Goal: Transaction & Acquisition: Download file/media

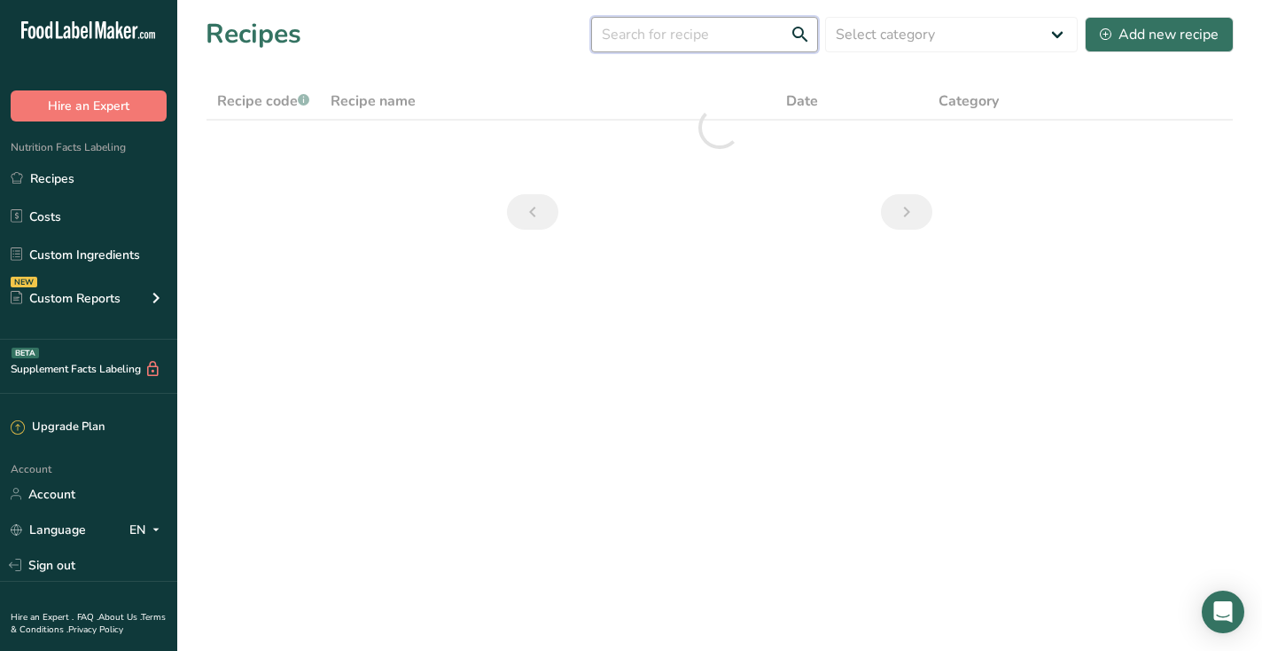
click at [727, 29] on input "text" at bounding box center [704, 34] width 227 height 35
type input "idili"
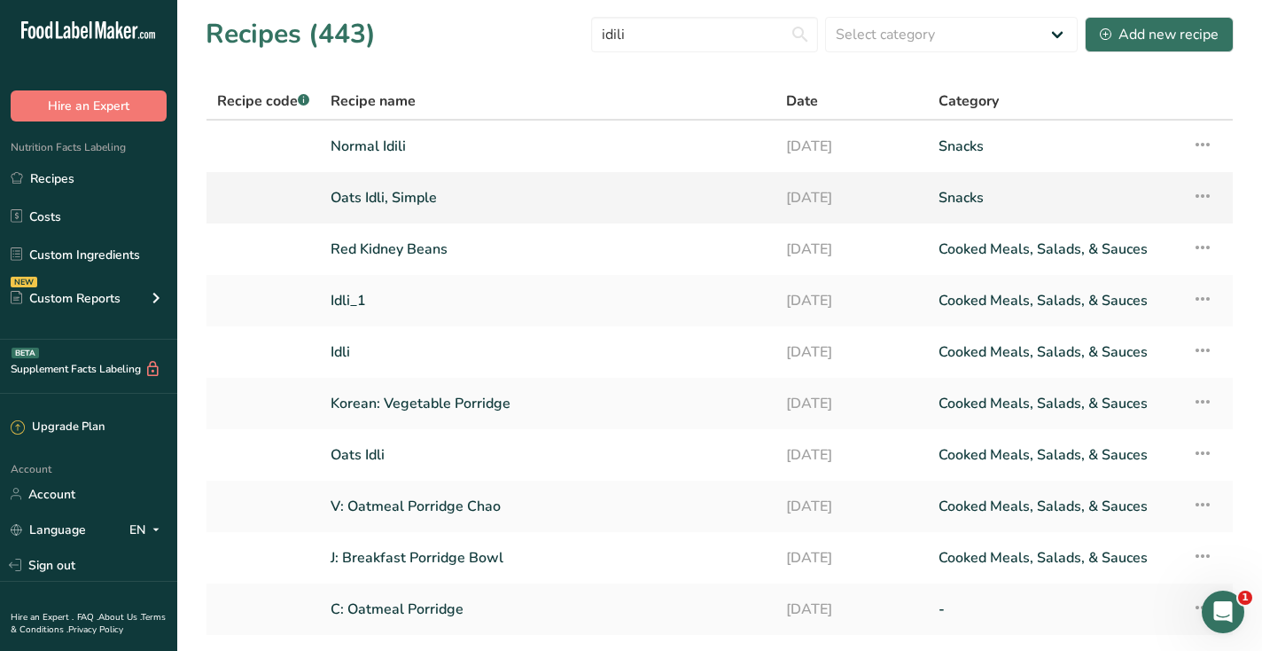
click at [376, 202] on link "Oats Idli, Simple" at bounding box center [548, 197] width 434 height 37
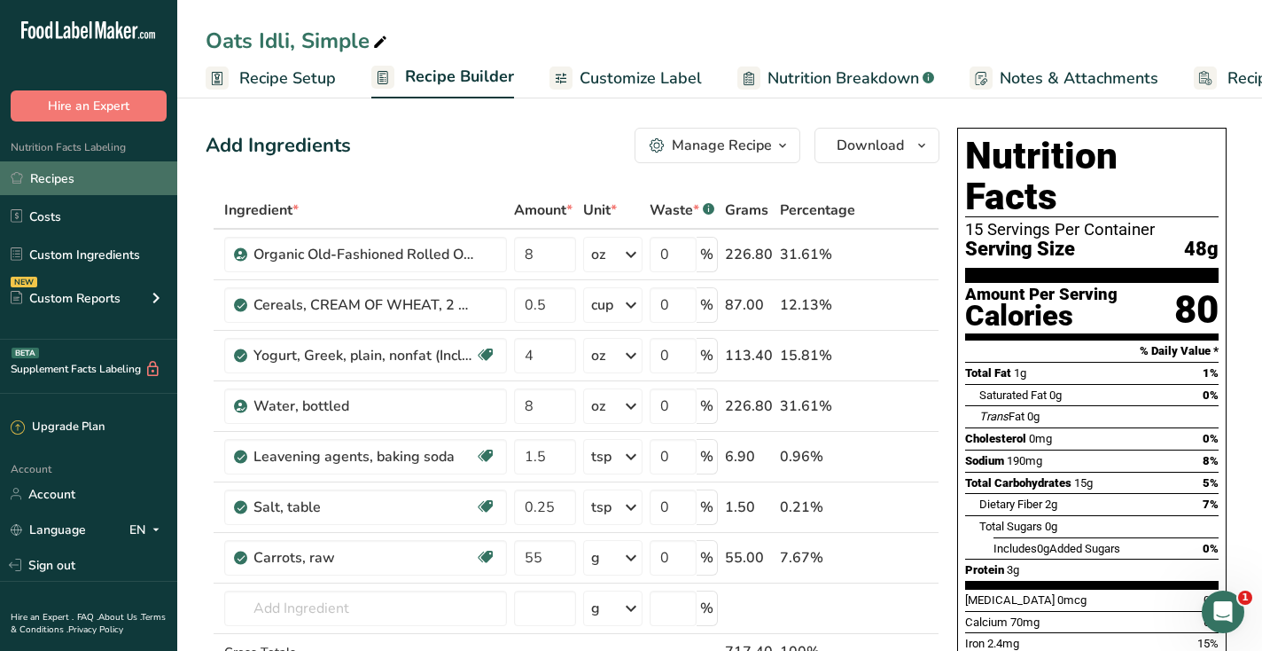
click at [85, 176] on link "Recipes" at bounding box center [88, 178] width 177 height 34
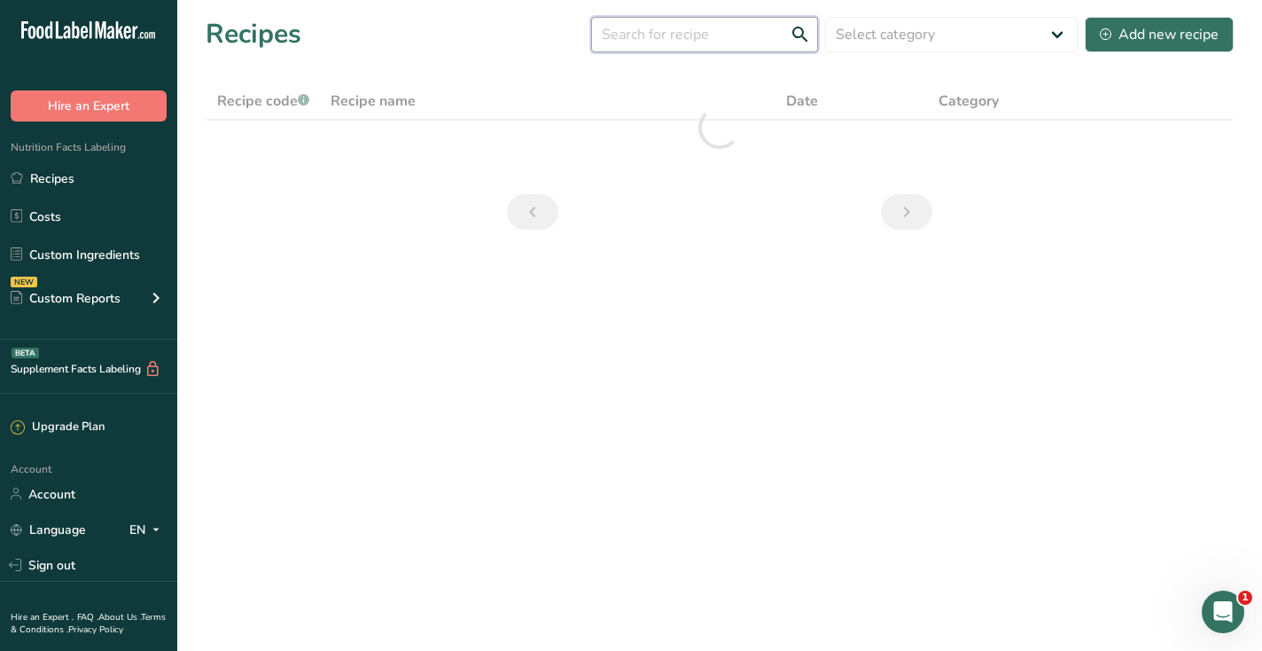
click at [649, 36] on input "text" at bounding box center [704, 34] width 227 height 35
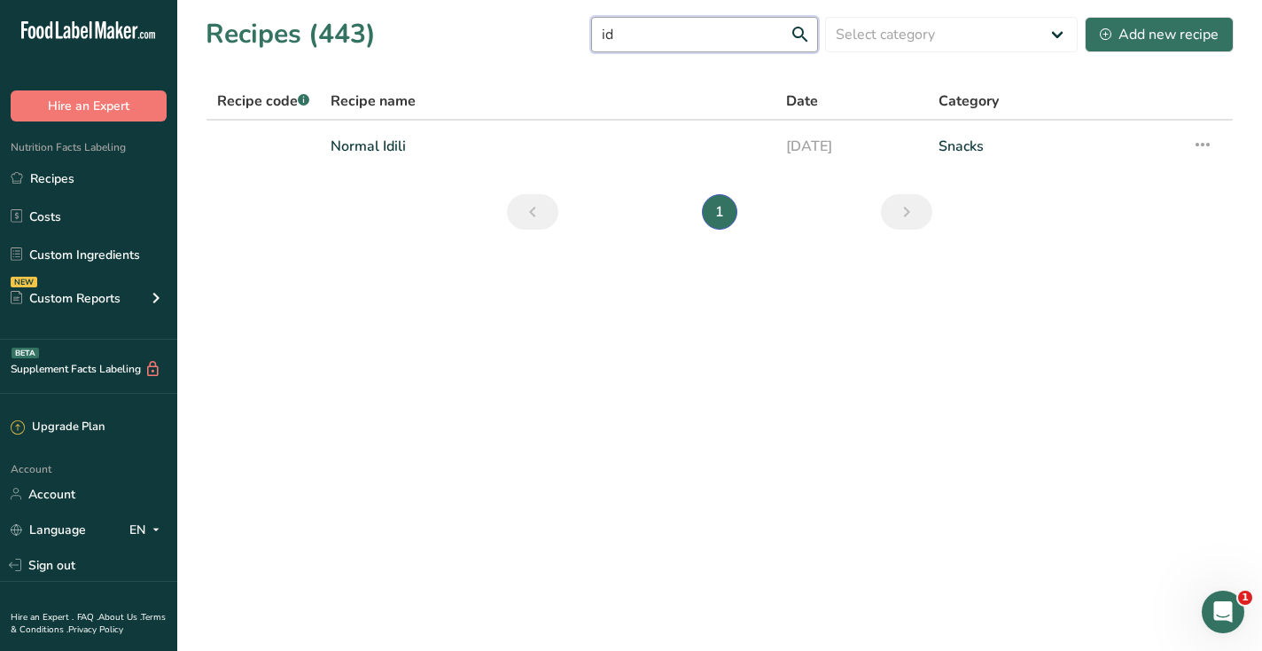
type input "i"
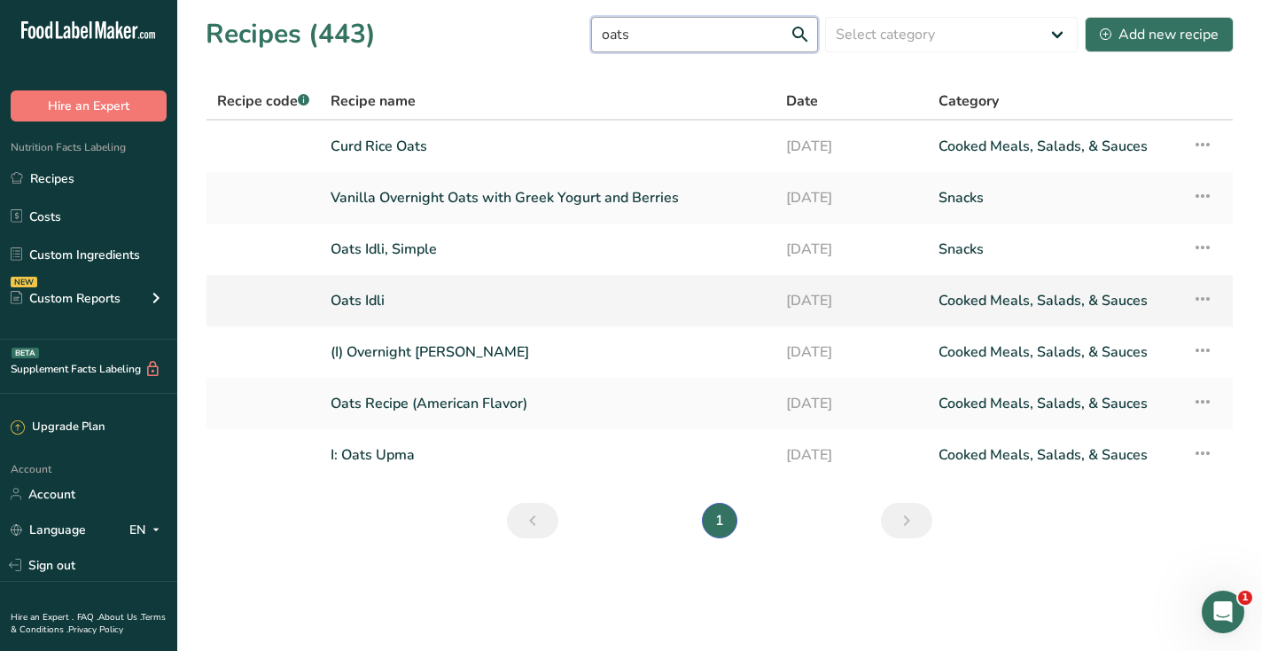
type input "oats"
click at [357, 298] on link "Oats Idli" at bounding box center [548, 300] width 434 height 37
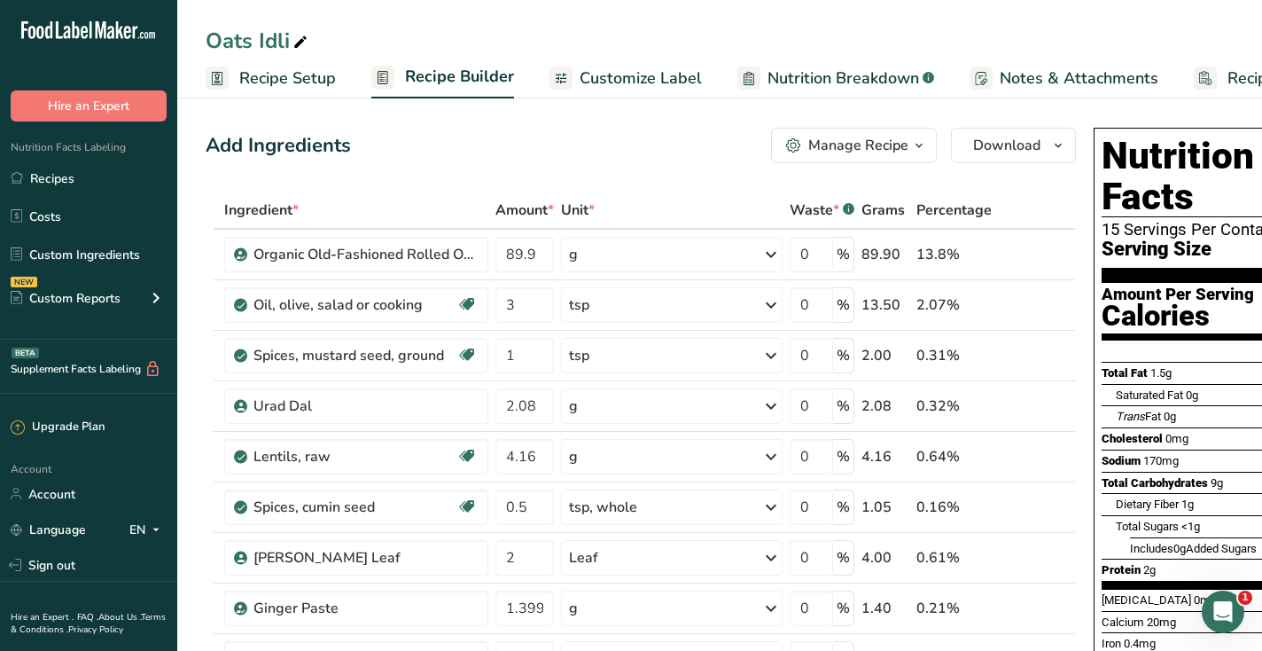
click at [296, 85] on span "Recipe Setup" at bounding box center [287, 78] width 97 height 24
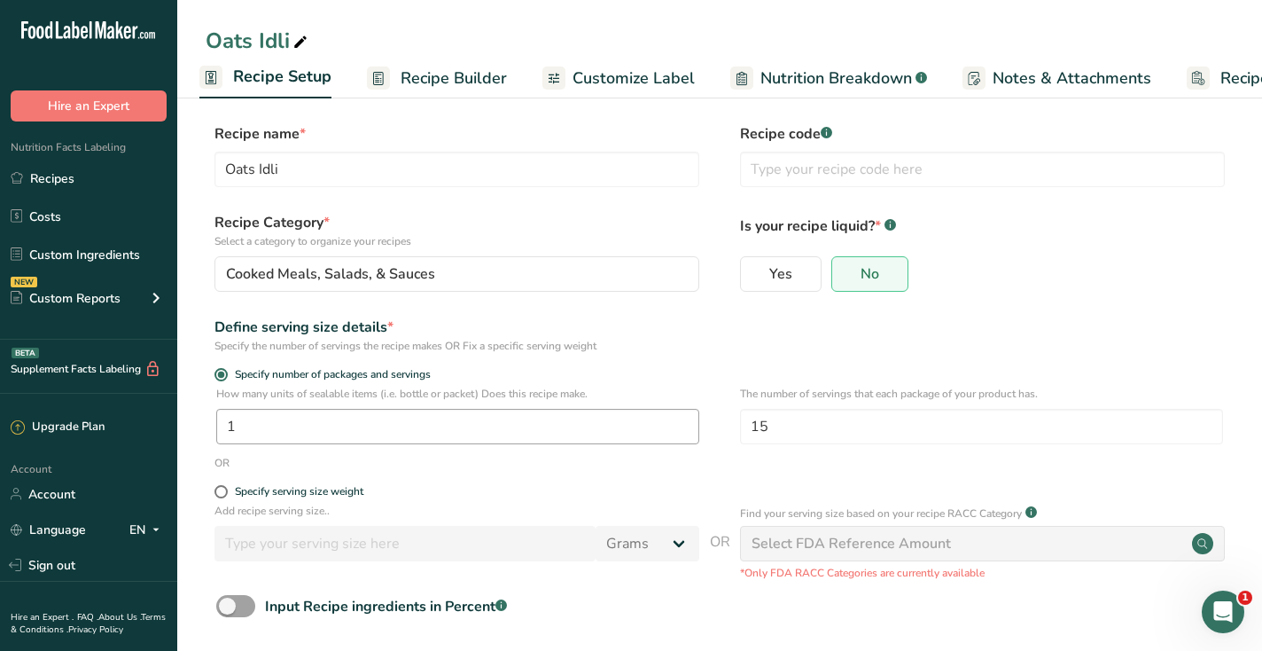
scroll to position [2, 0]
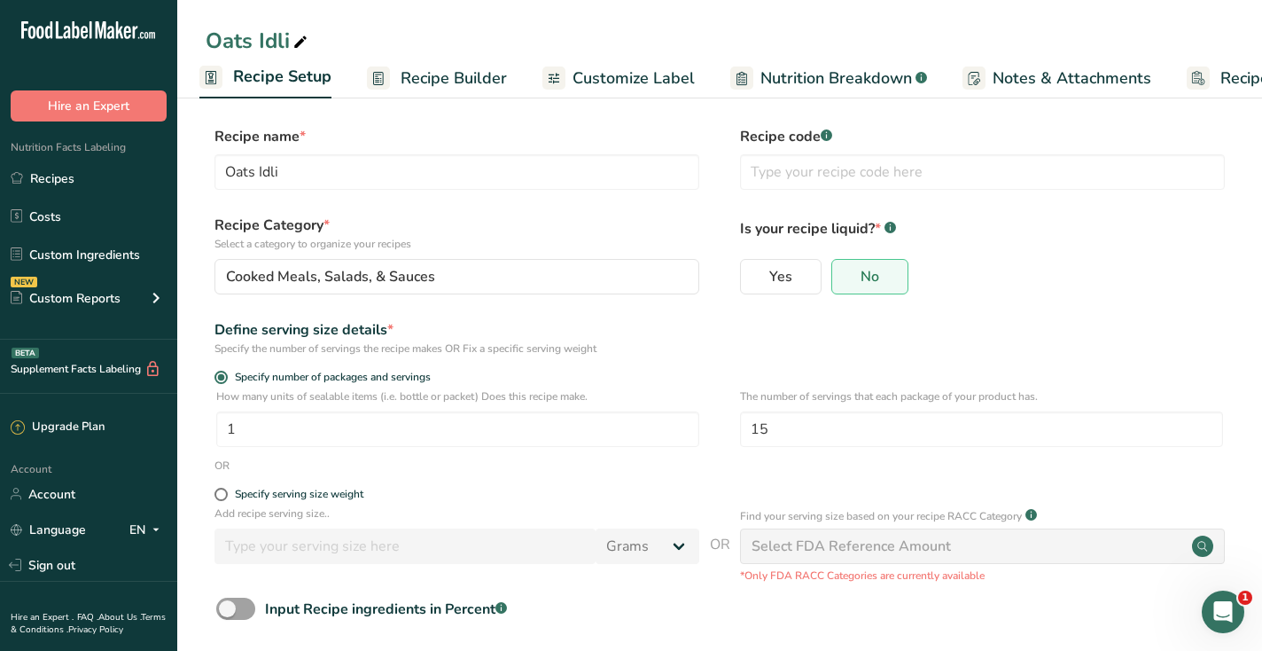
click at [420, 86] on span "Recipe Builder" at bounding box center [454, 78] width 106 height 24
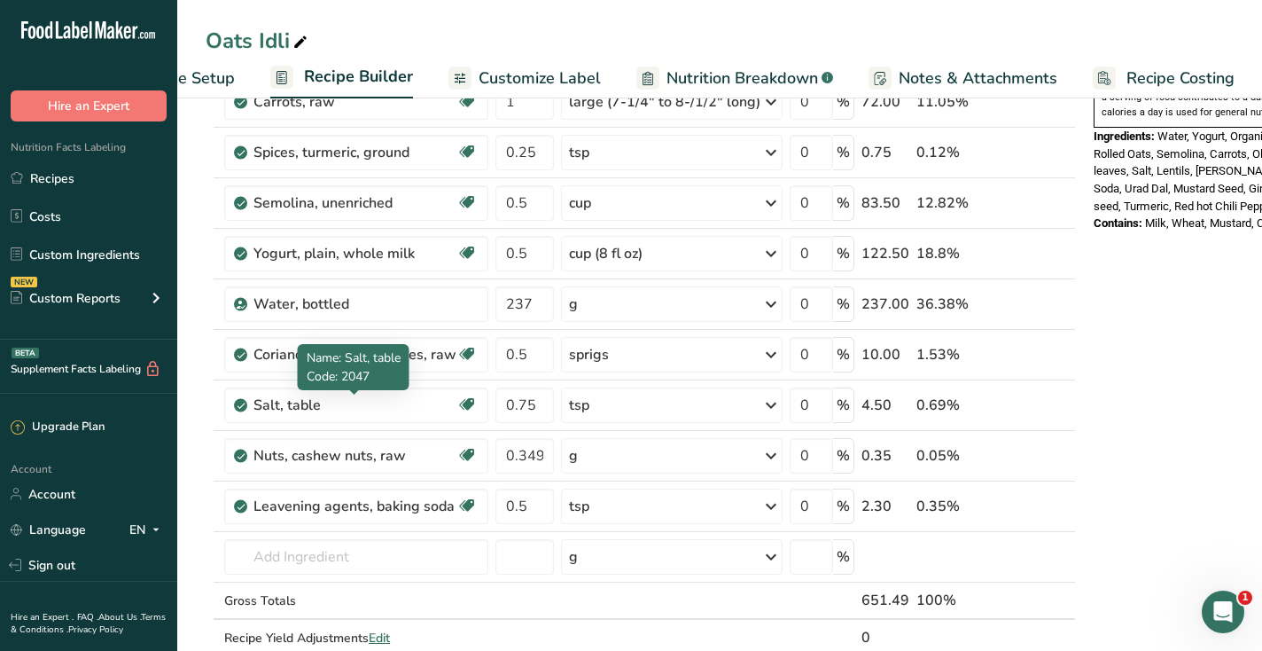
scroll to position [636, 0]
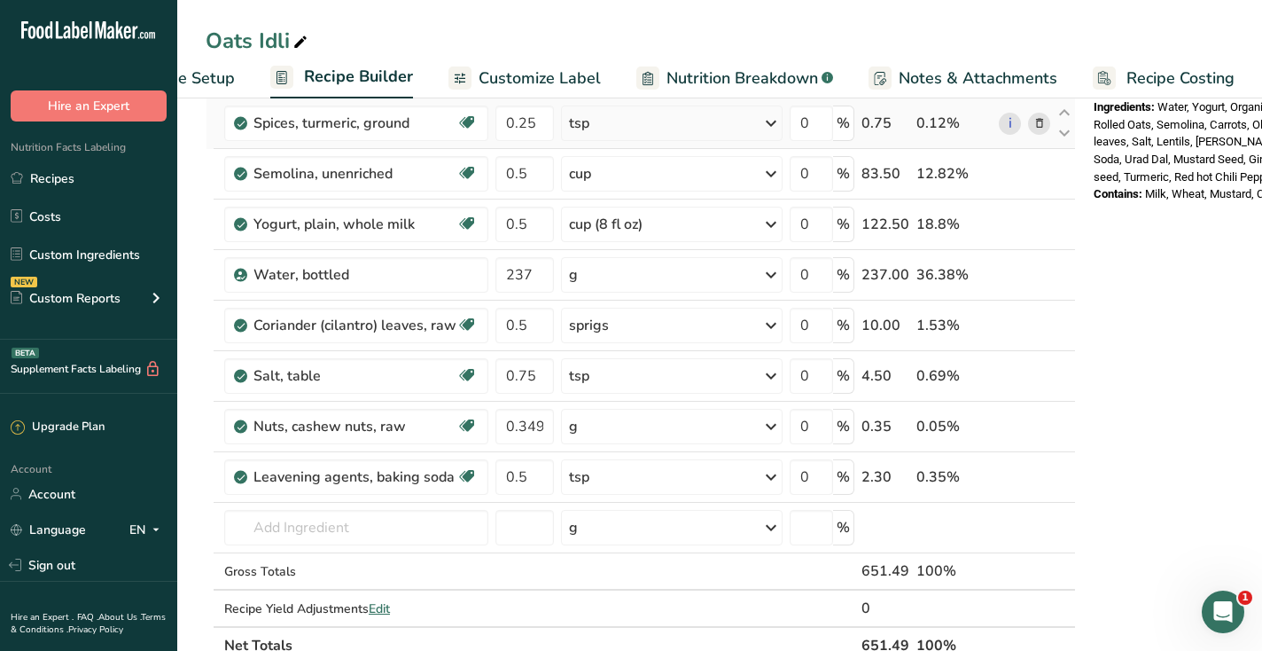
click at [118, 178] on link "Recipes" at bounding box center [88, 178] width 177 height 34
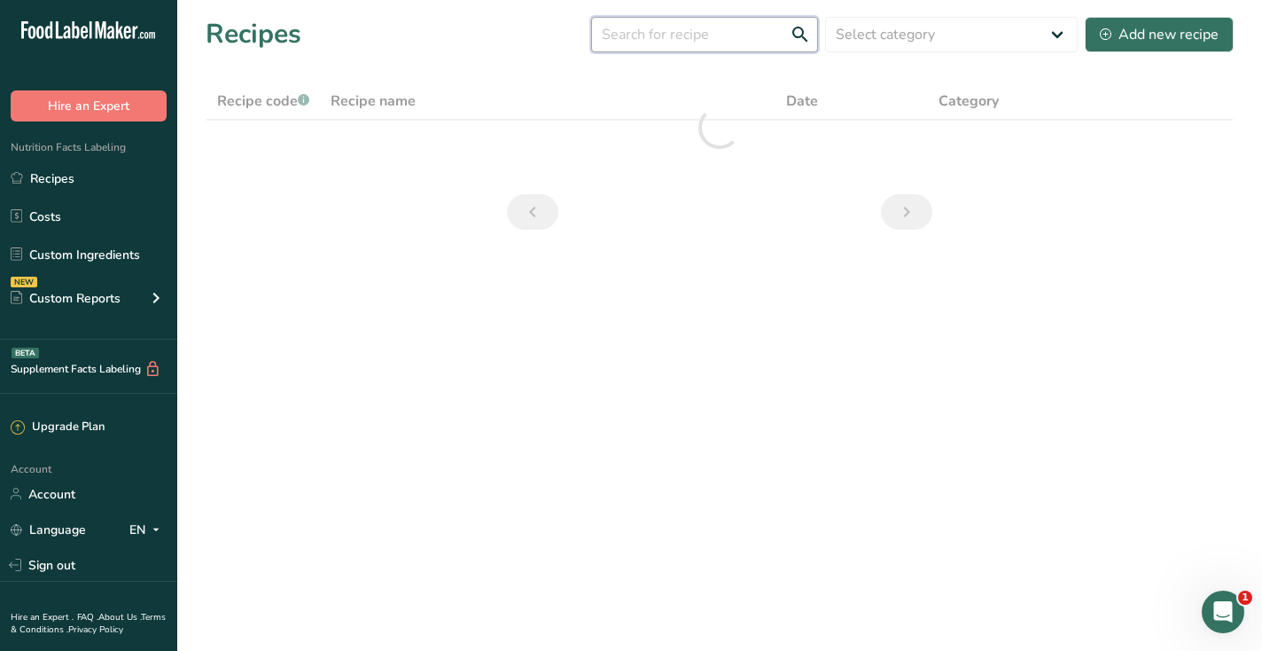
click at [675, 35] on input "text" at bounding box center [704, 34] width 227 height 35
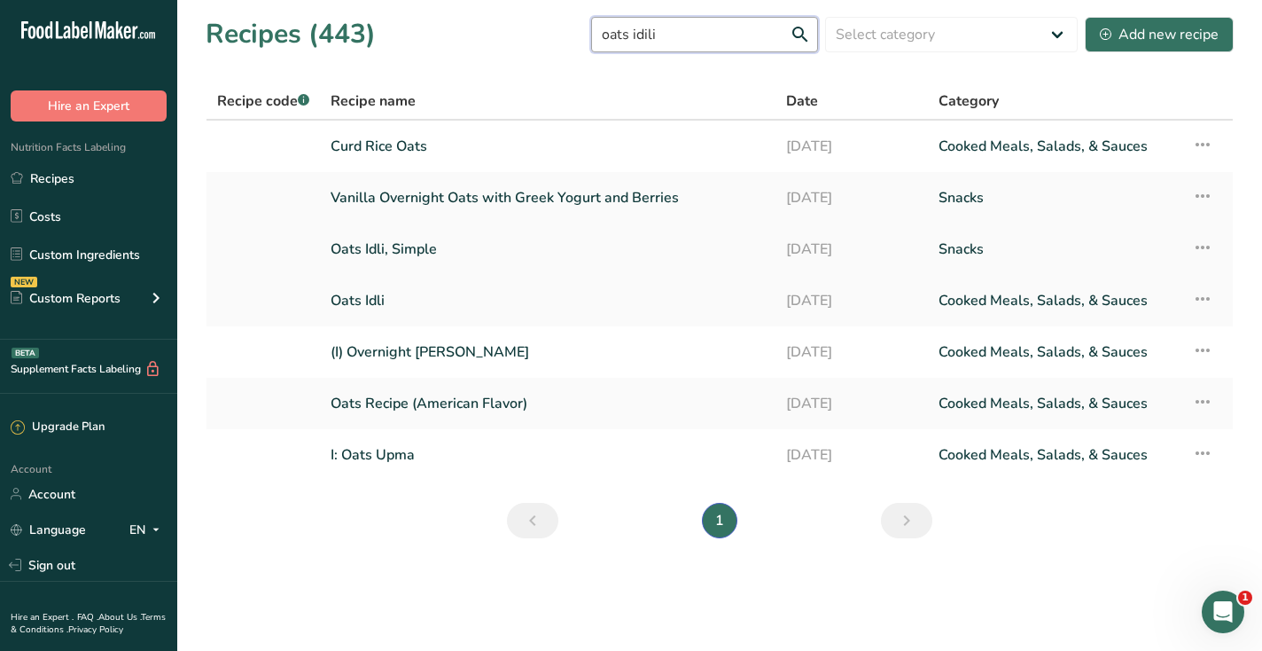
type input "oats idili"
click at [418, 237] on link "Oats Idli, Simple" at bounding box center [548, 248] width 434 height 37
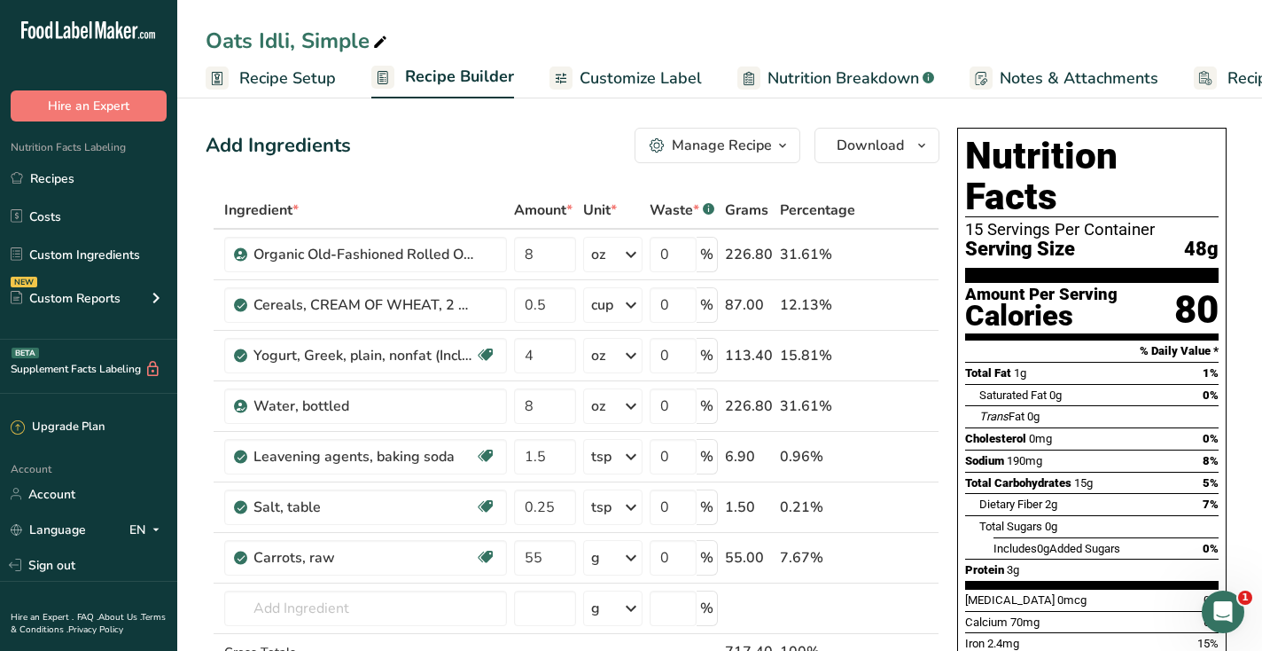
click at [309, 85] on span "Recipe Setup" at bounding box center [287, 78] width 97 height 24
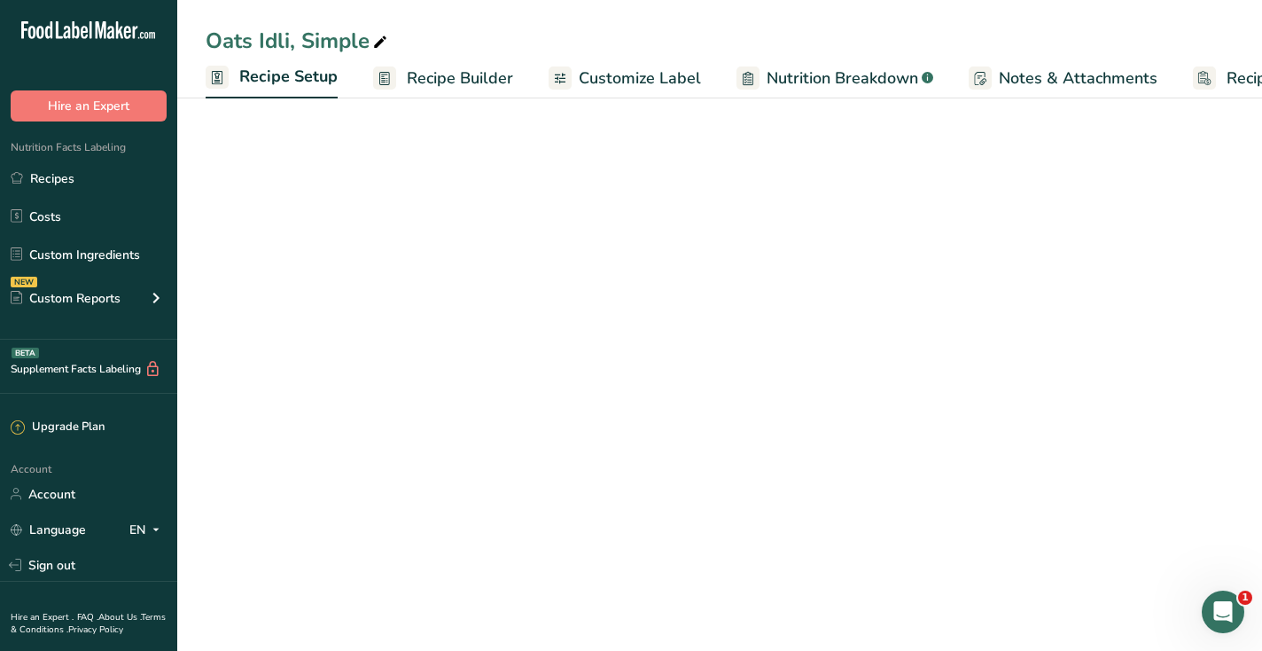
scroll to position [0, 6]
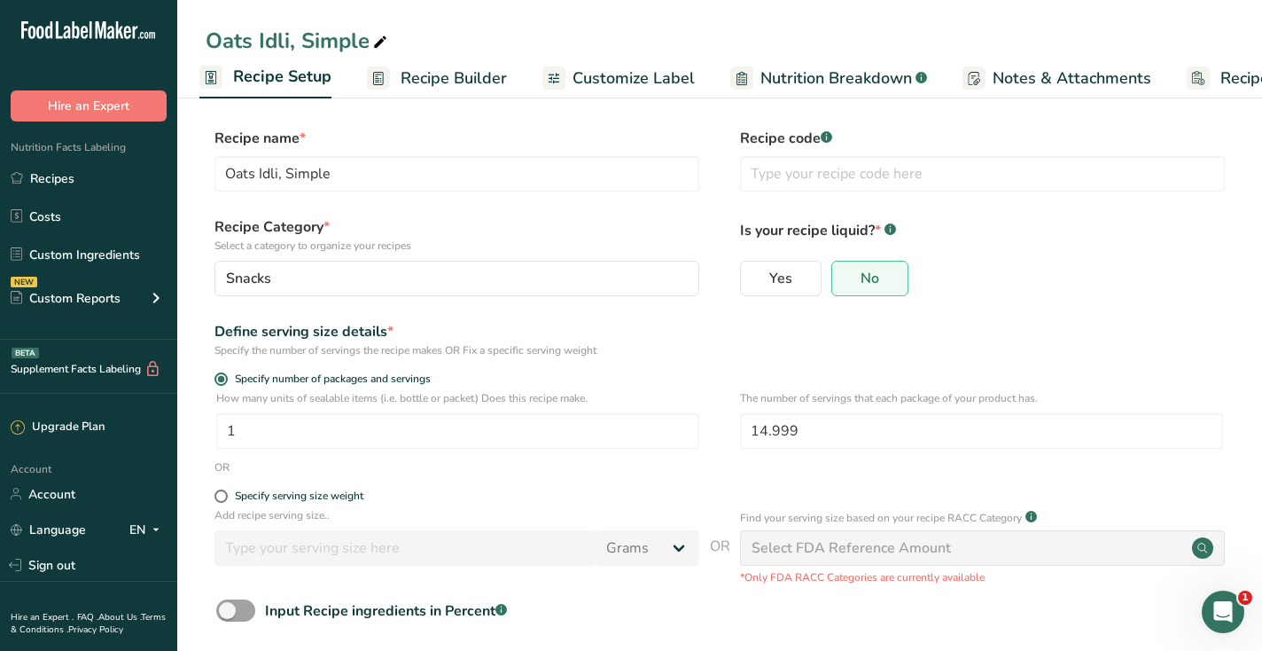
click at [372, 85] on rect at bounding box center [378, 77] width 23 height 23
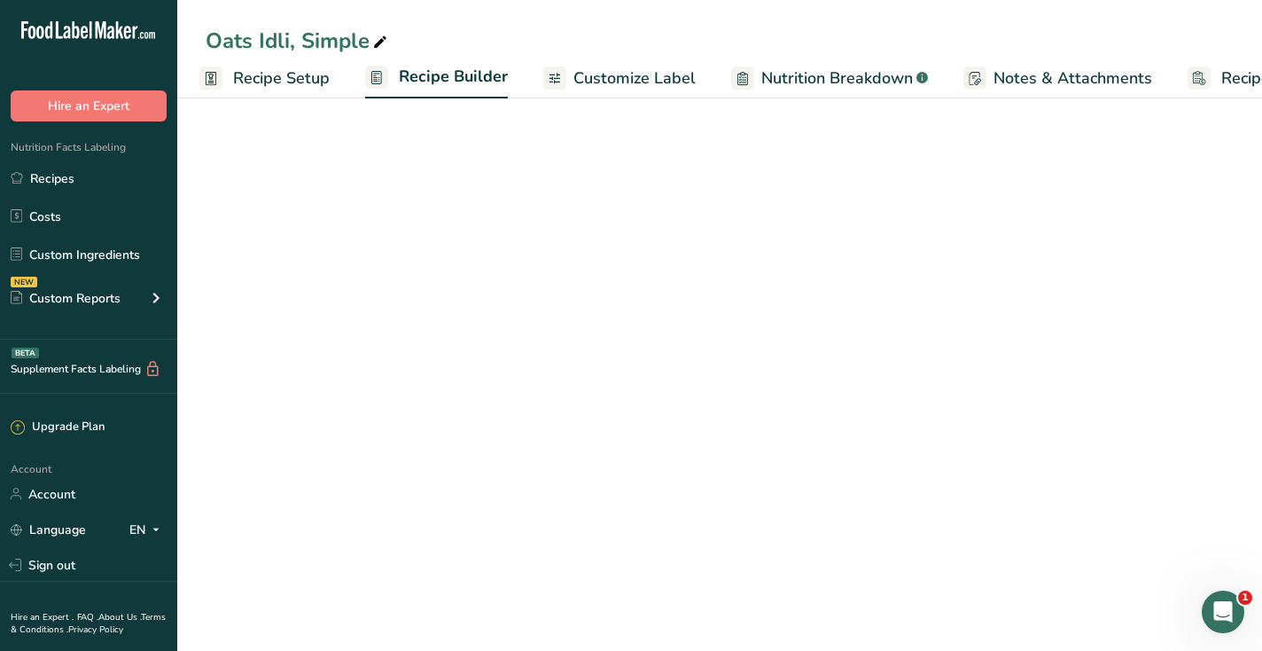
scroll to position [0, 101]
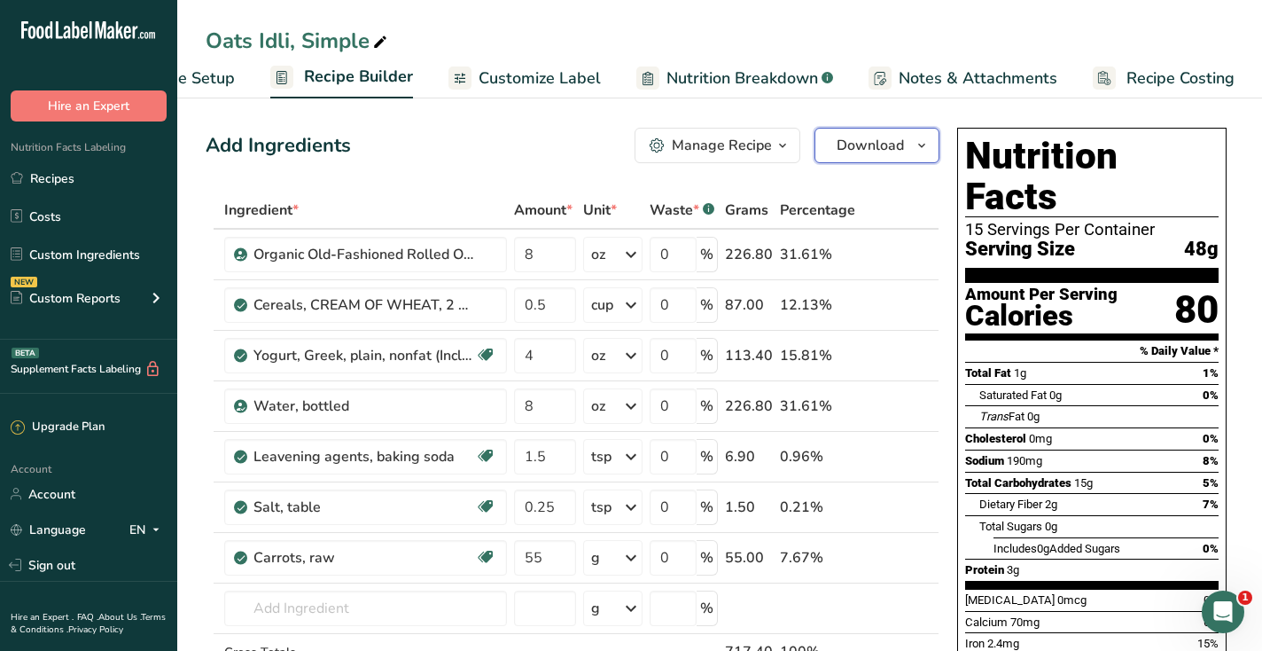
click at [838, 144] on span "Download" at bounding box center [870, 145] width 67 height 21
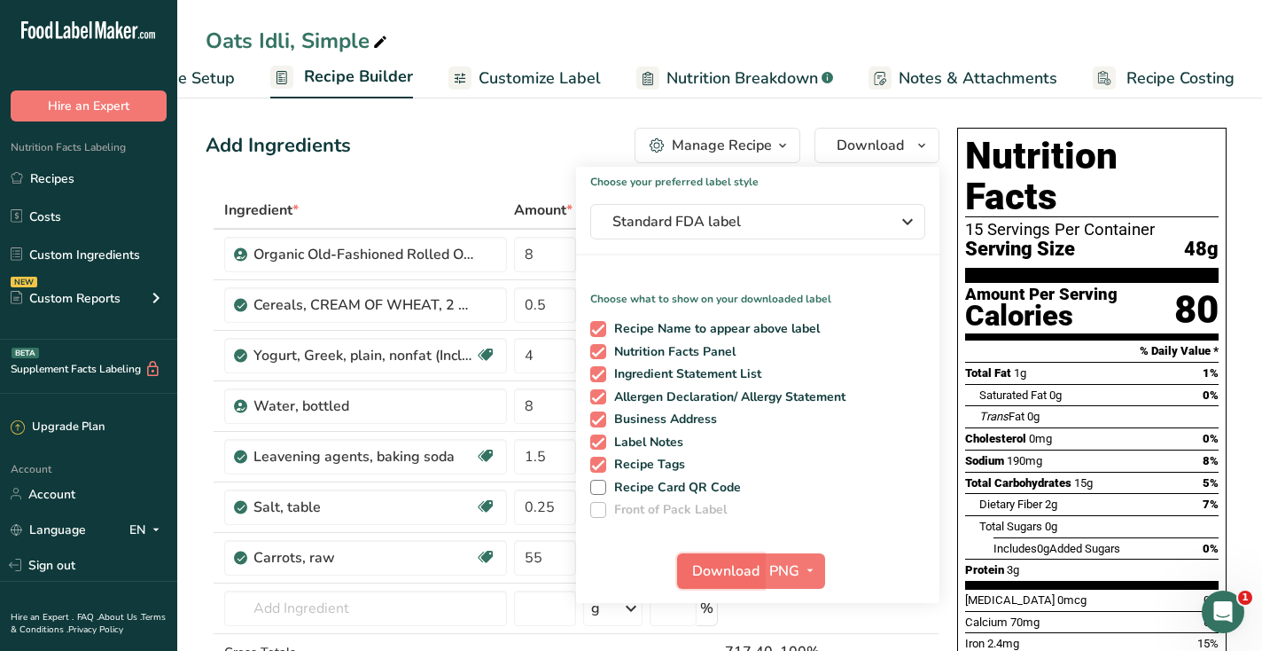
click at [702, 558] on button "Download" at bounding box center [720, 570] width 87 height 35
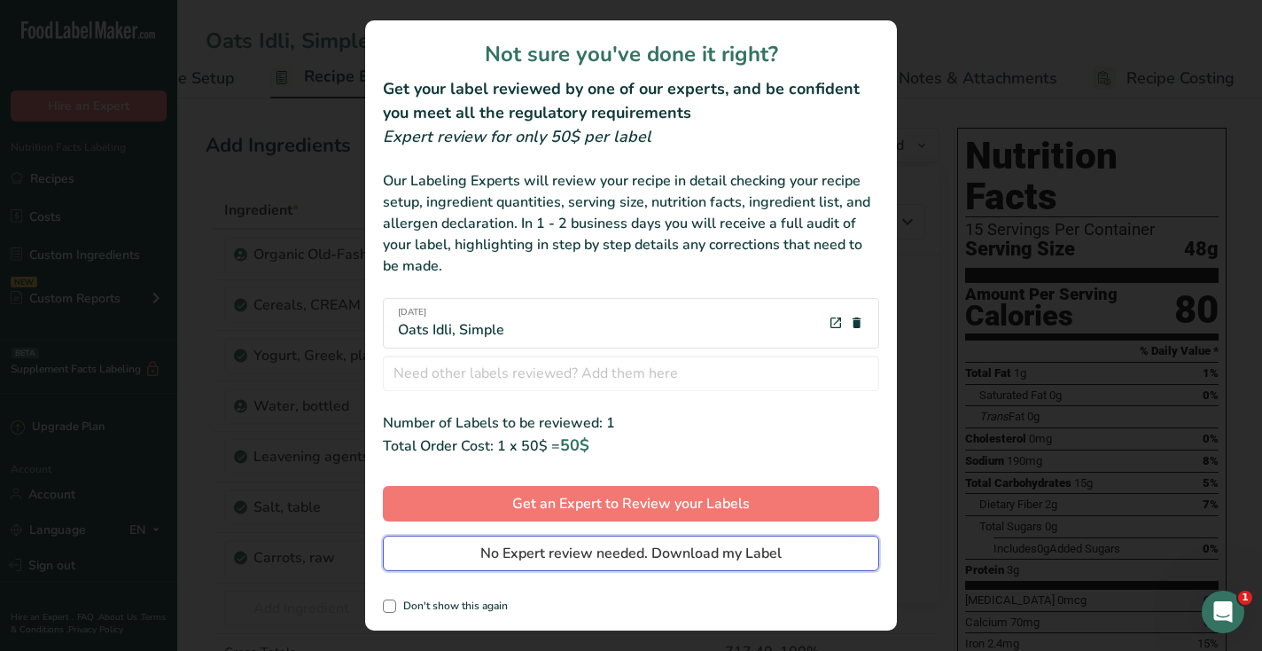
click at [697, 544] on span "No Expert review needed. Download my Label" at bounding box center [630, 552] width 301 height 21
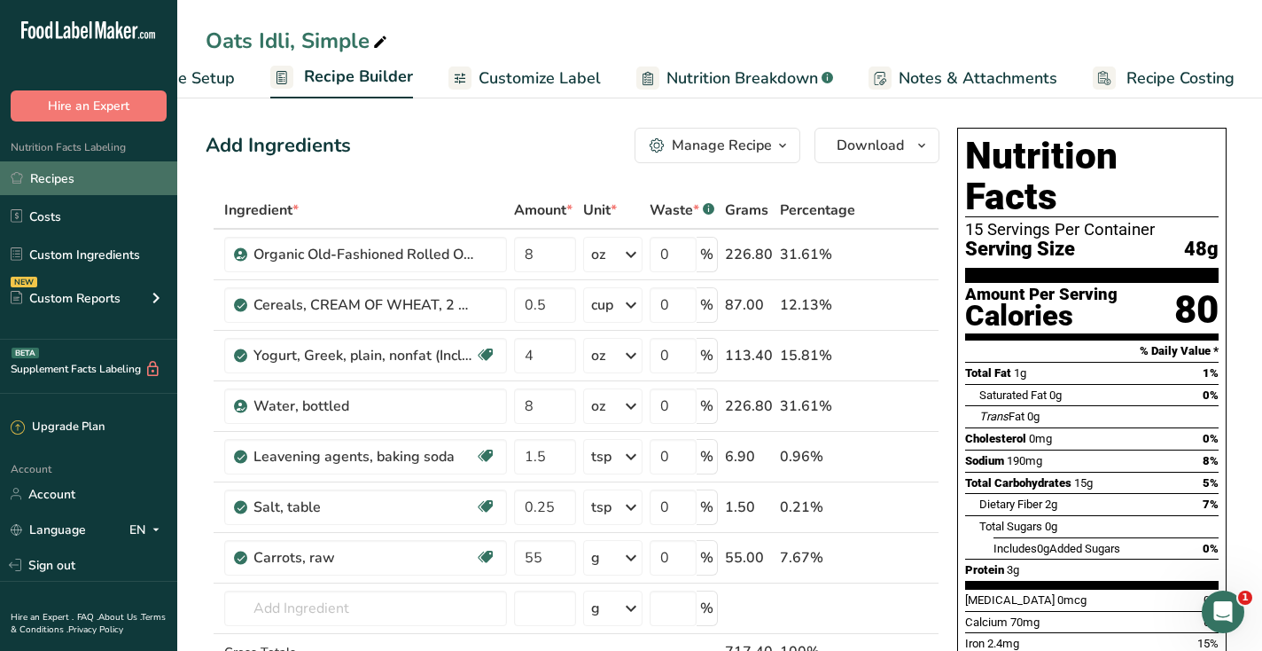
click at [102, 187] on link "Recipes" at bounding box center [88, 178] width 177 height 34
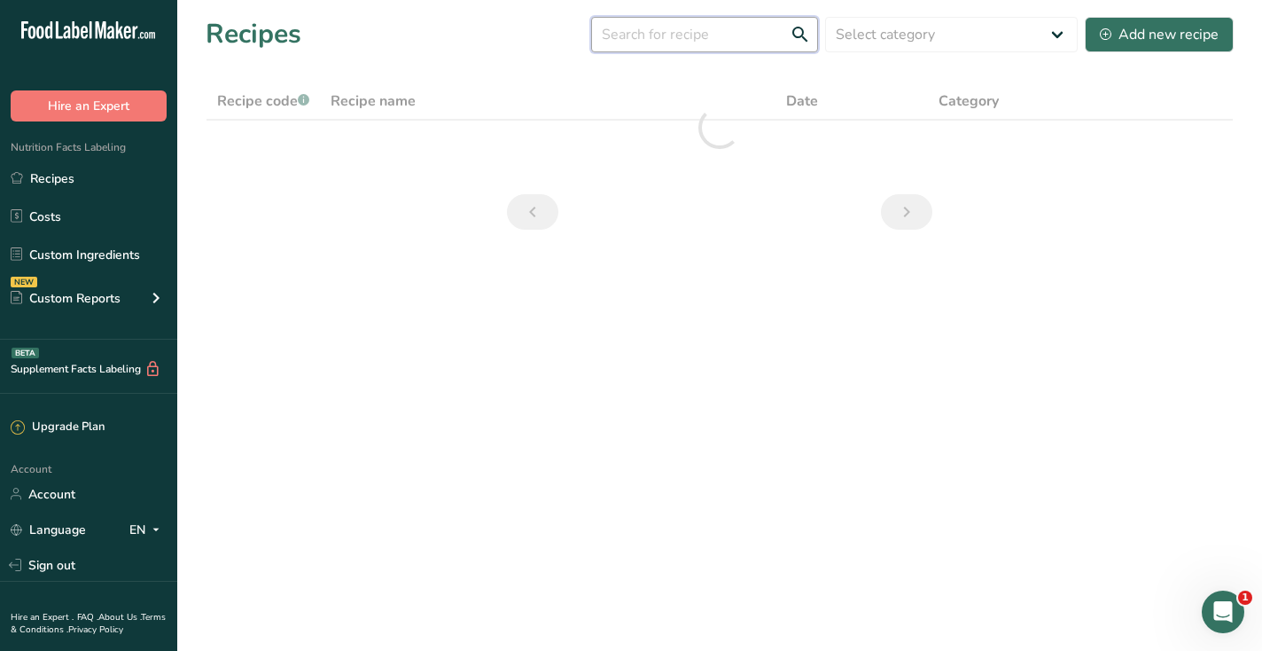
click at [640, 43] on input "text" at bounding box center [704, 34] width 227 height 35
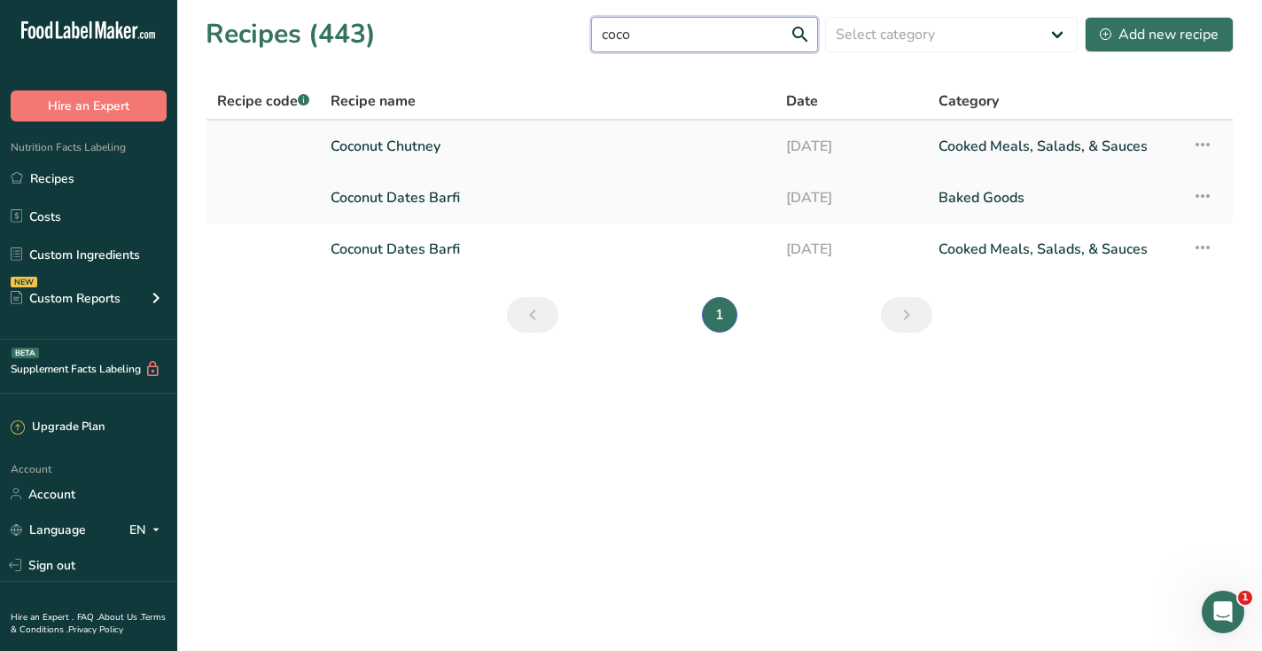
type input "coco"
click at [393, 140] on link "Coconut Chutney" at bounding box center [548, 146] width 434 height 37
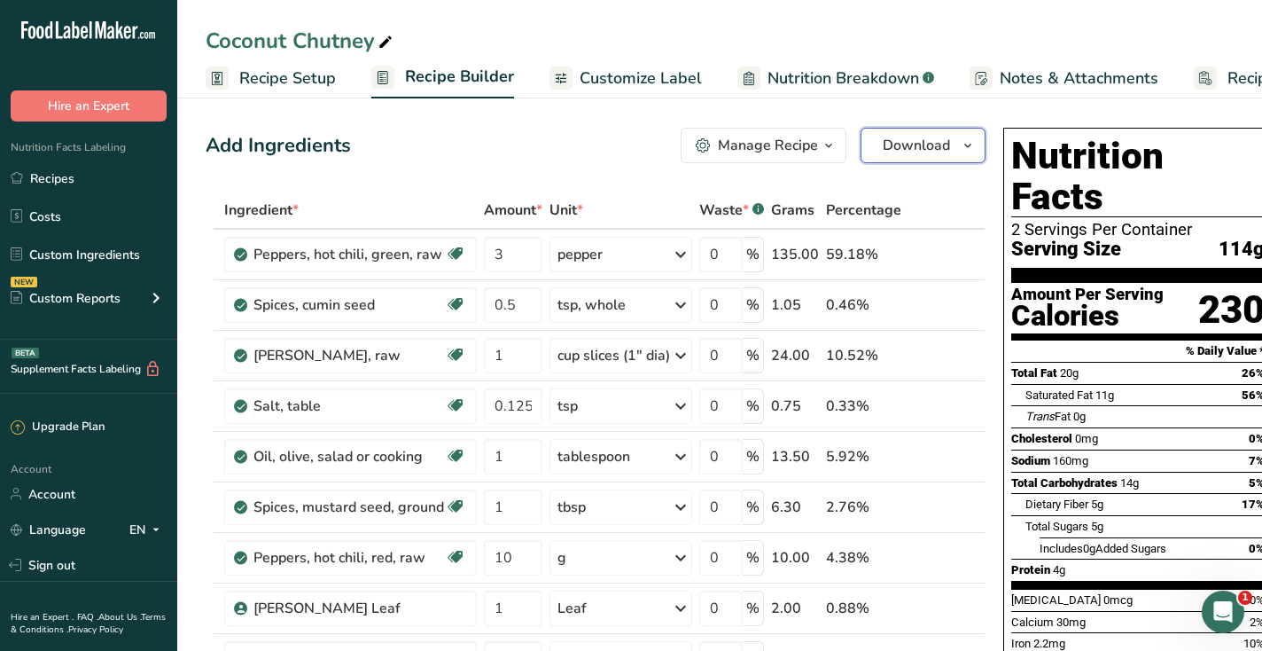
click at [909, 150] on span "Download" at bounding box center [916, 145] width 67 height 21
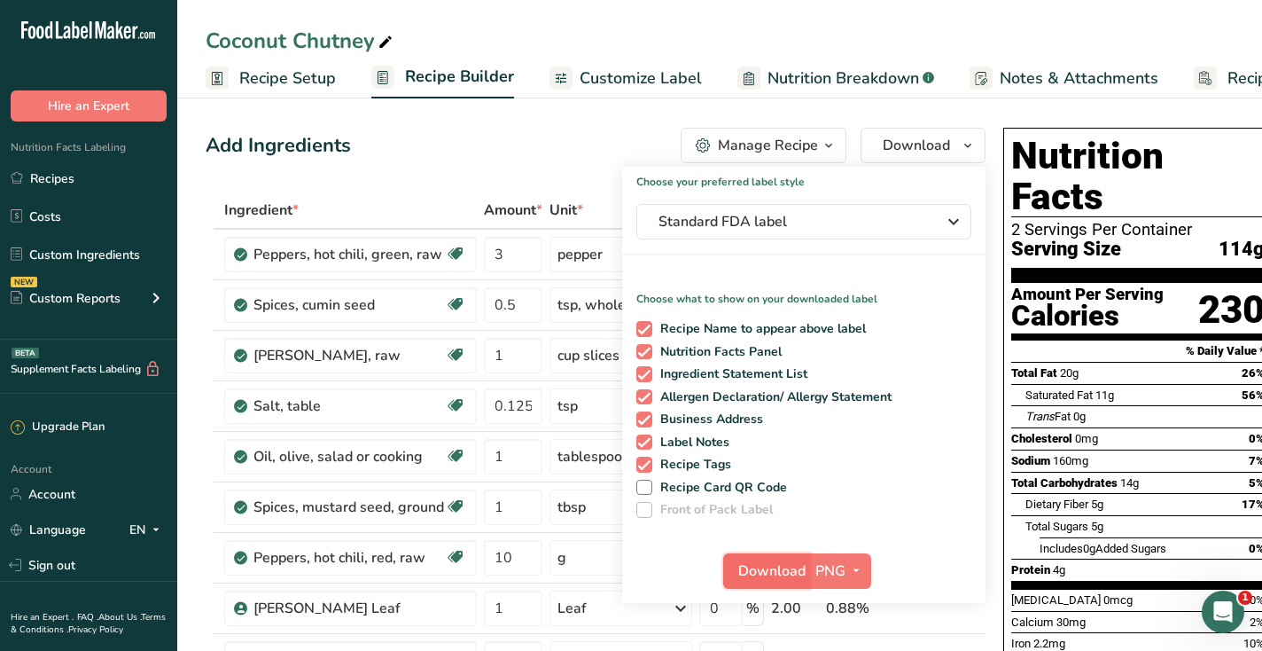
click at [789, 565] on span "Download" at bounding box center [771, 570] width 67 height 21
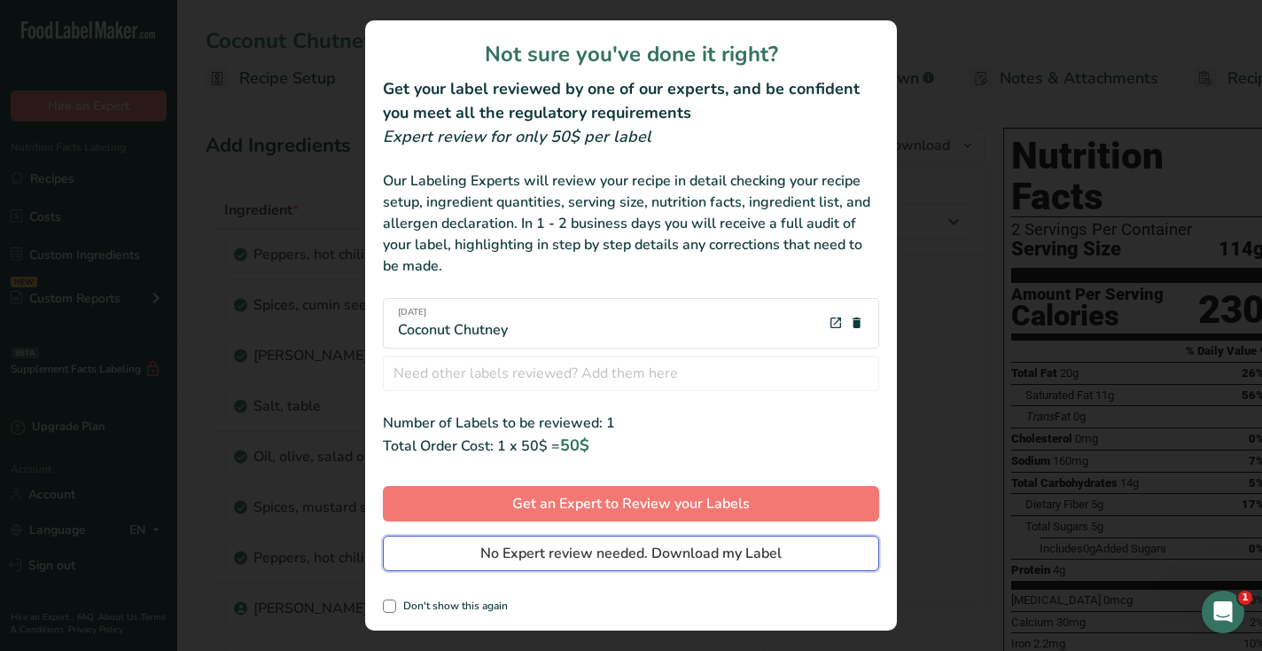
click at [773, 552] on span "No Expert review needed. Download my Label" at bounding box center [630, 552] width 301 height 21
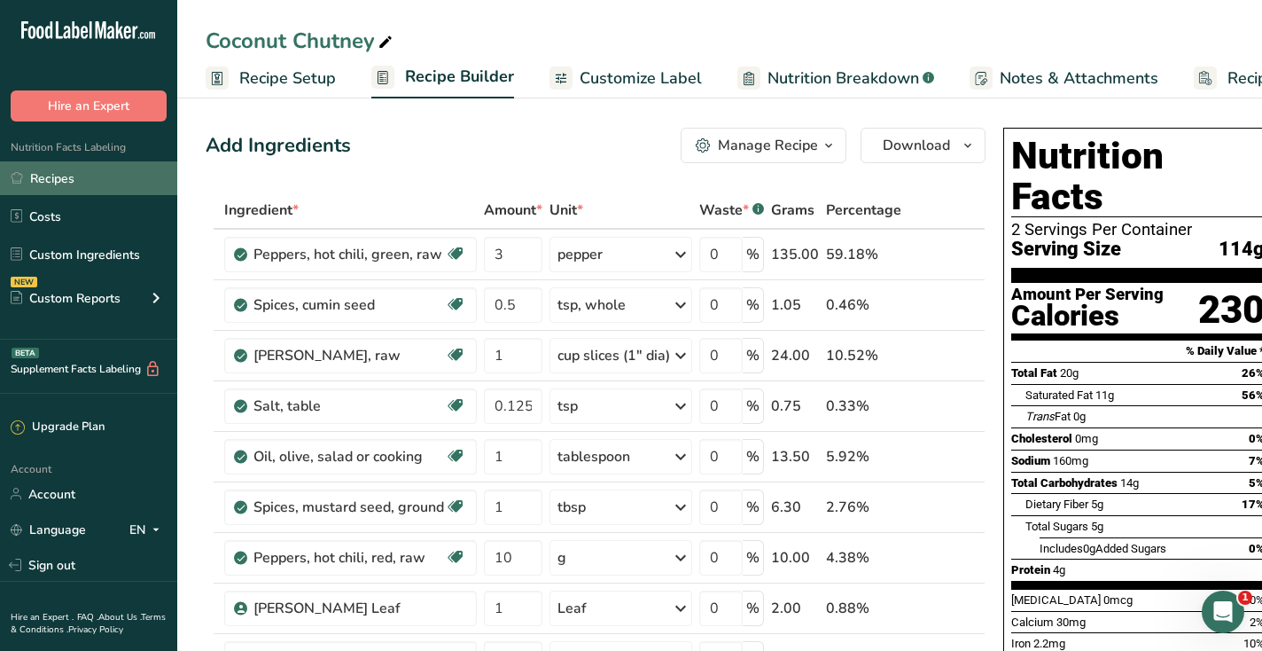
click at [126, 183] on link "Recipes" at bounding box center [88, 178] width 177 height 34
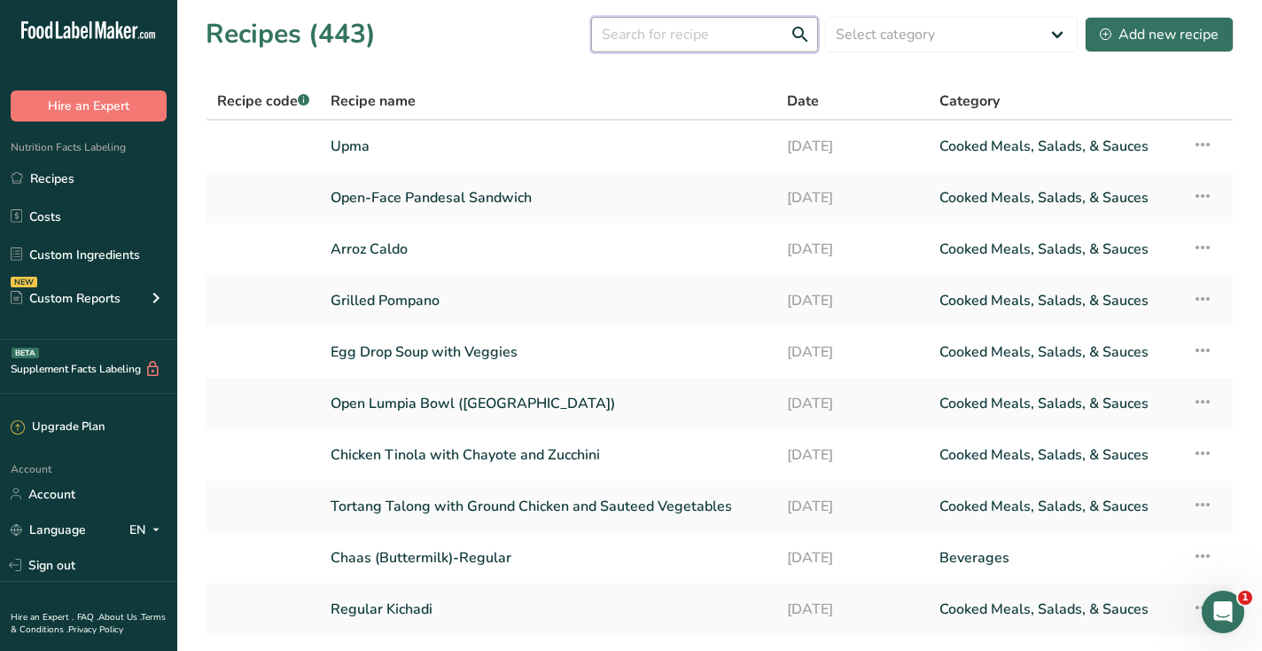
click at [652, 40] on input "text" at bounding box center [704, 34] width 227 height 35
type input "sambar"
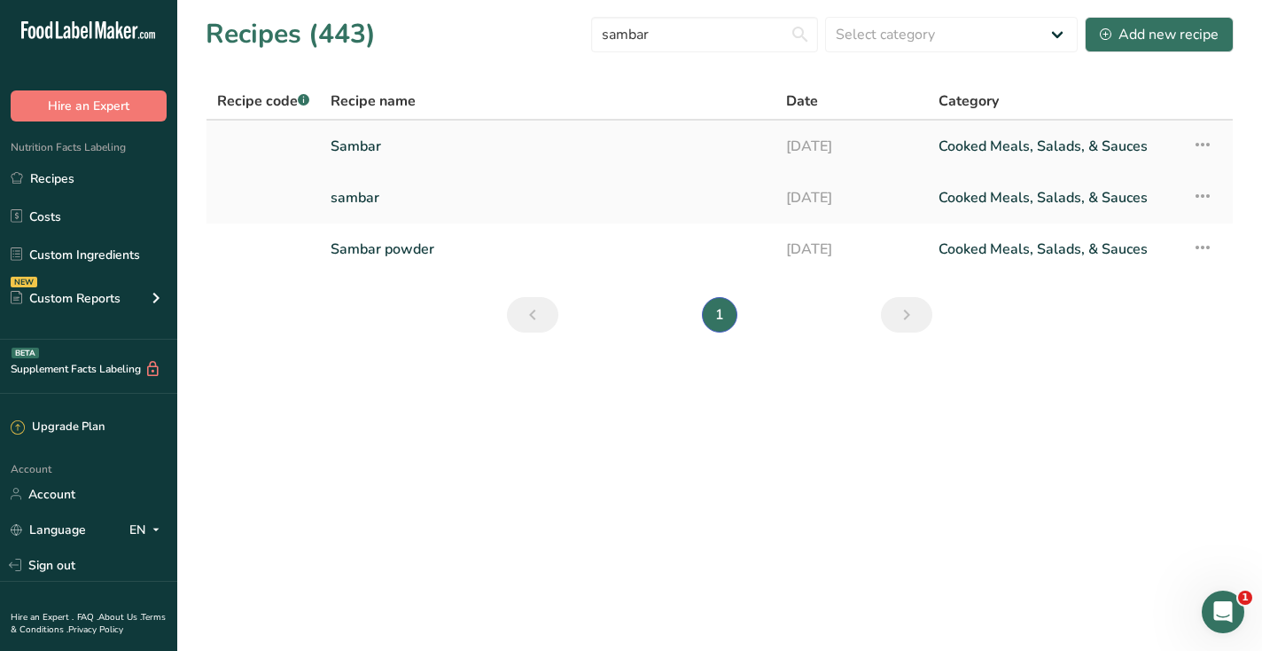
click at [449, 142] on link "Sambar" at bounding box center [548, 146] width 434 height 37
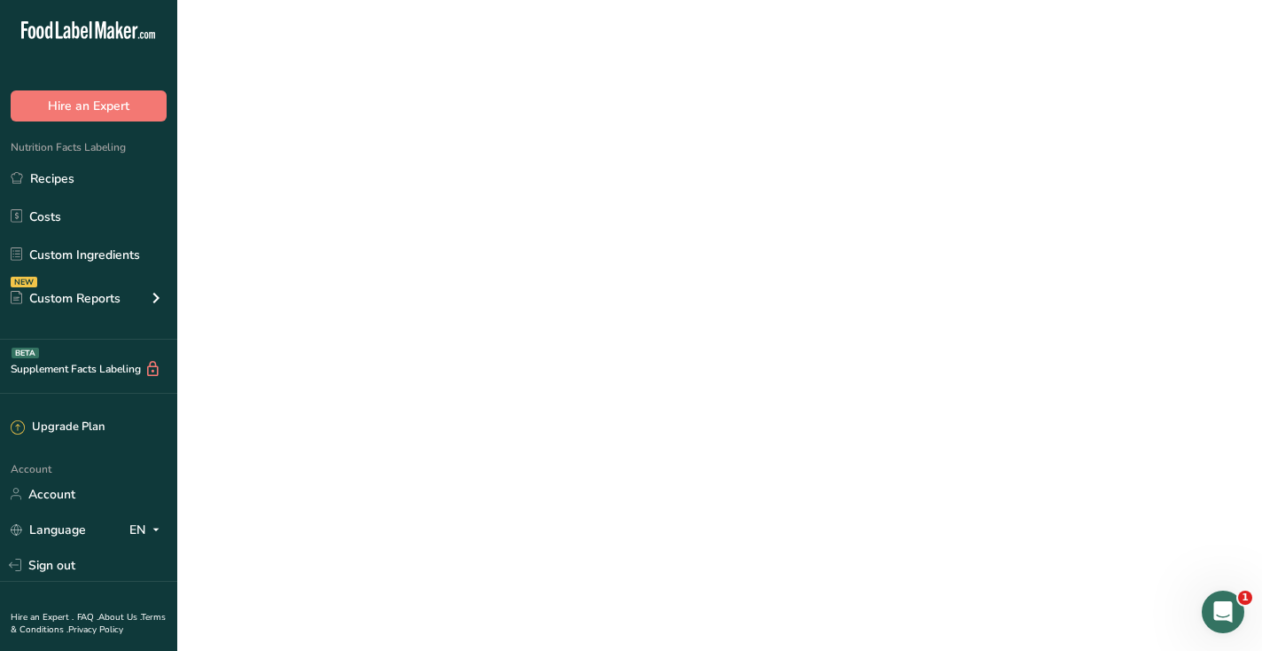
click at [449, 142] on link "Sambar" at bounding box center [548, 146] width 434 height 37
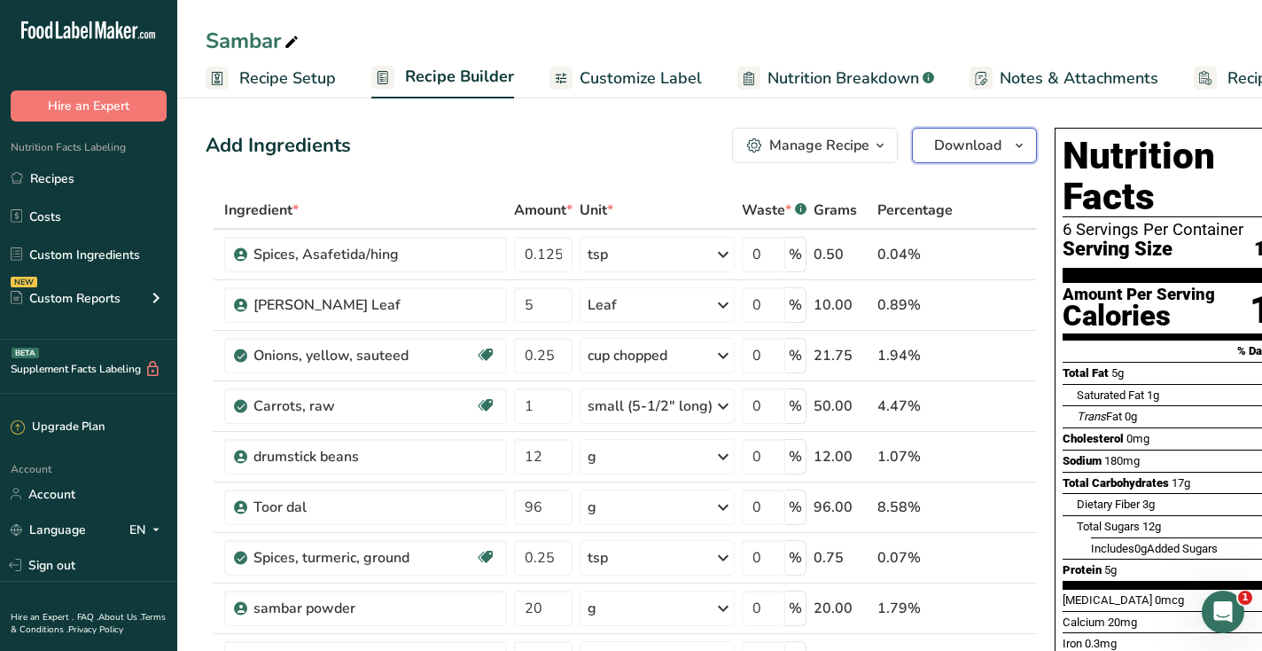
click at [992, 144] on span "Download" at bounding box center [967, 145] width 67 height 21
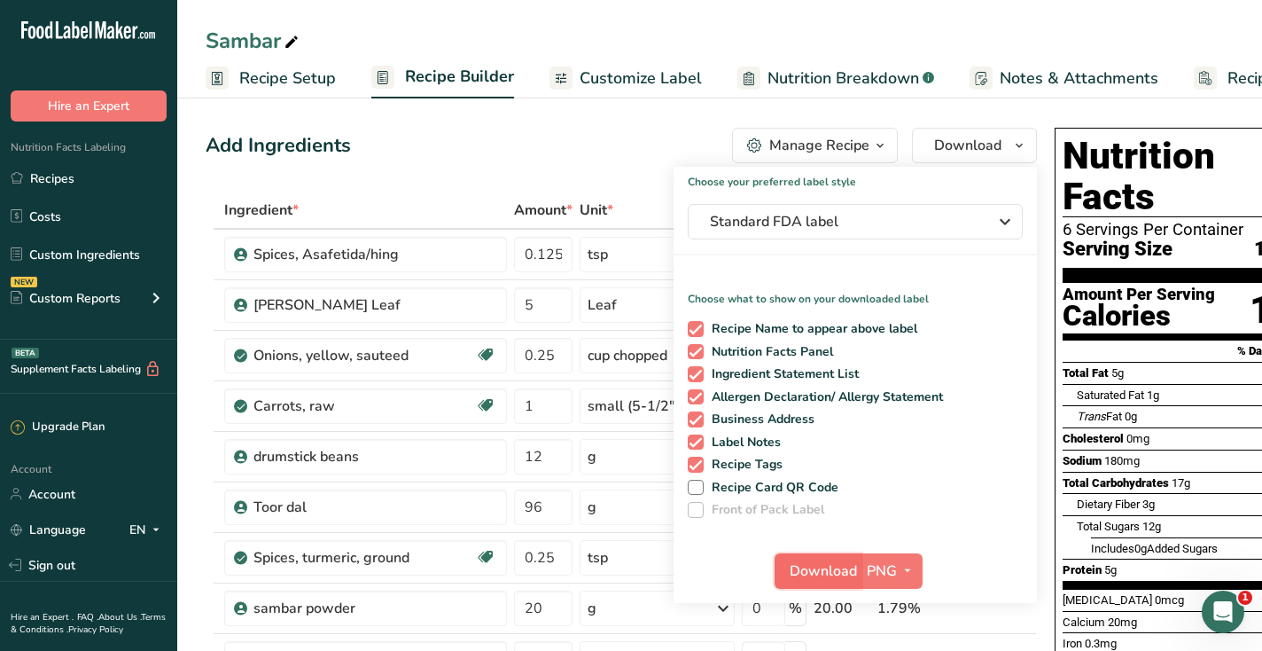
click at [838, 574] on span "Download" at bounding box center [823, 570] width 67 height 21
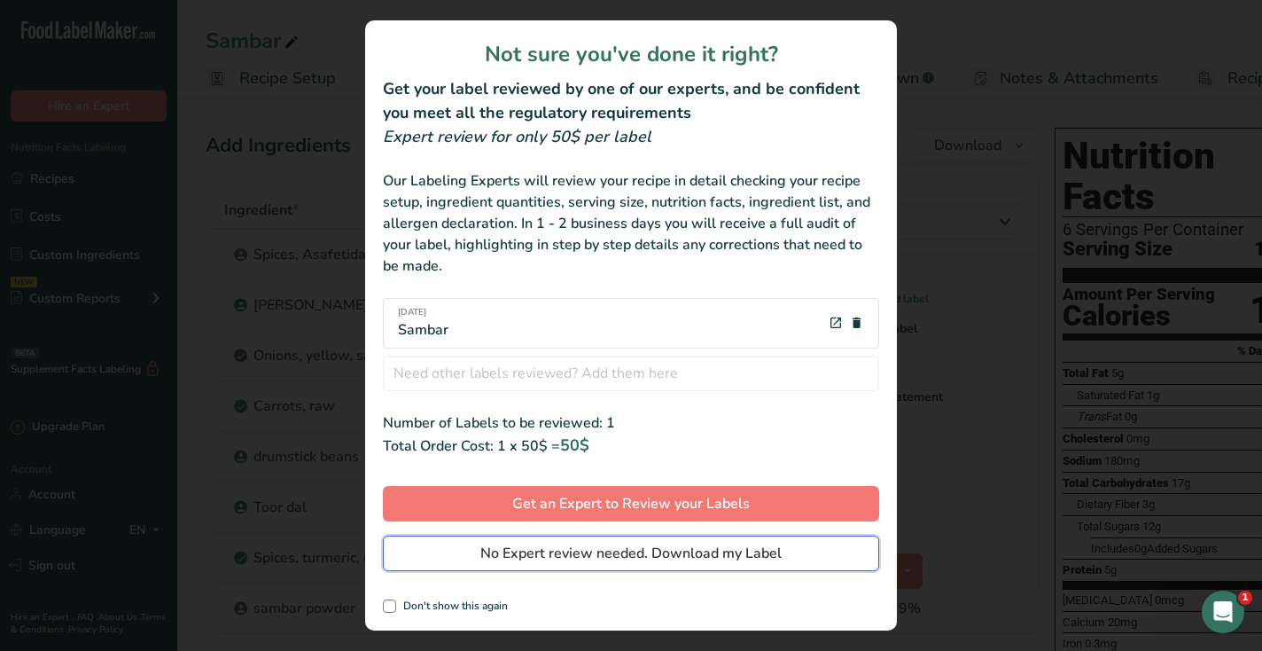
click at [761, 552] on span "No Expert review needed. Download my Label" at bounding box center [630, 552] width 301 height 21
